Goal: Transaction & Acquisition: Book appointment/travel/reservation

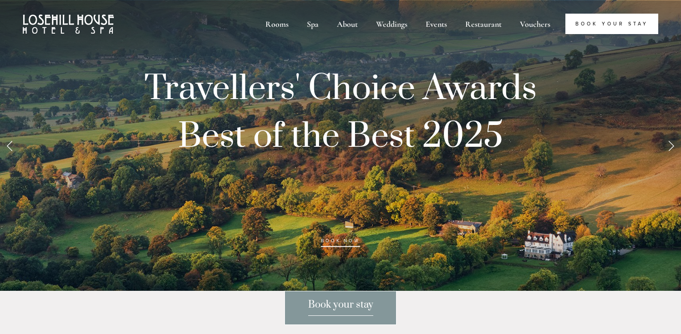
click at [616, 21] on link "Book Your Stay" at bounding box center [611, 24] width 93 height 20
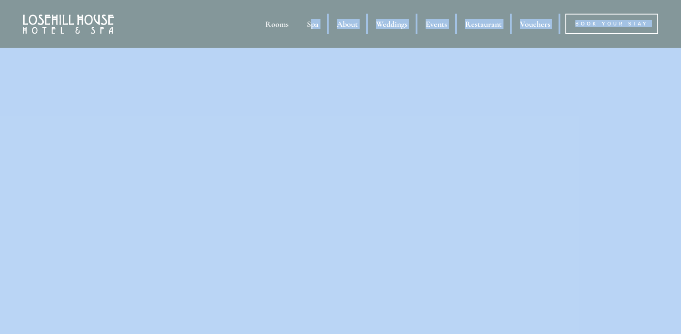
drag, startPoint x: 313, startPoint y: 21, endPoint x: 293, endPoint y: 49, distance: 34.2
click at [287, 17] on nav "Rooms Rooms Your Stay Book a stay Offers Spa Spa" at bounding box center [386, 24] width 544 height 20
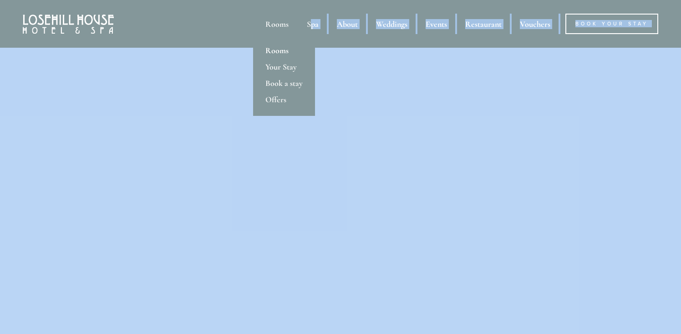
click at [282, 49] on link "Rooms" at bounding box center [284, 50] width 62 height 16
